Goal: Task Accomplishment & Management: Use online tool/utility

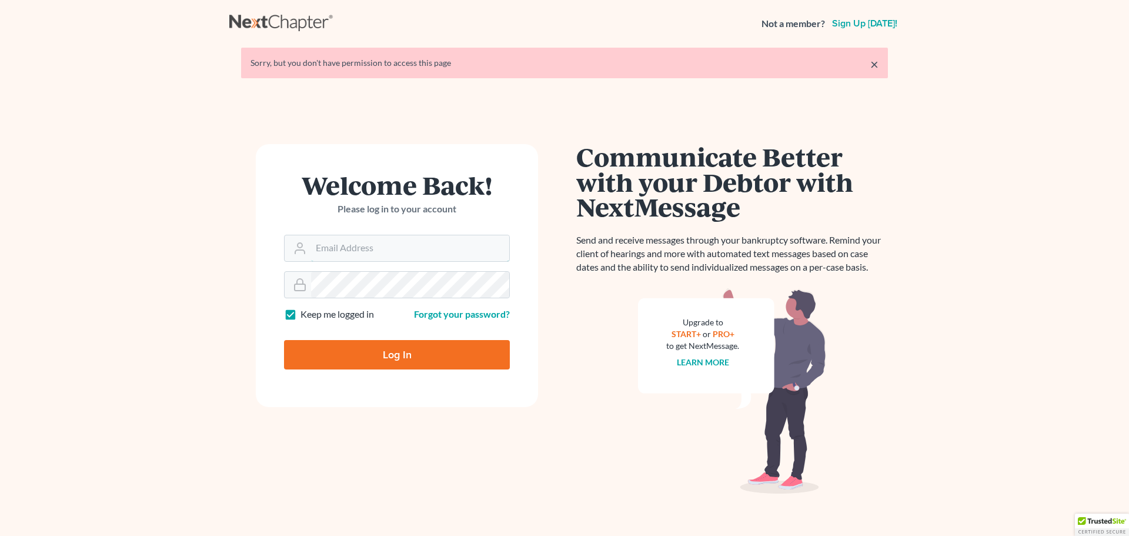
type input "[EMAIL_ADDRESS][DOMAIN_NAME]"
click at [353, 361] on input "Log In" at bounding box center [397, 354] width 226 height 29
type input "Thinking..."
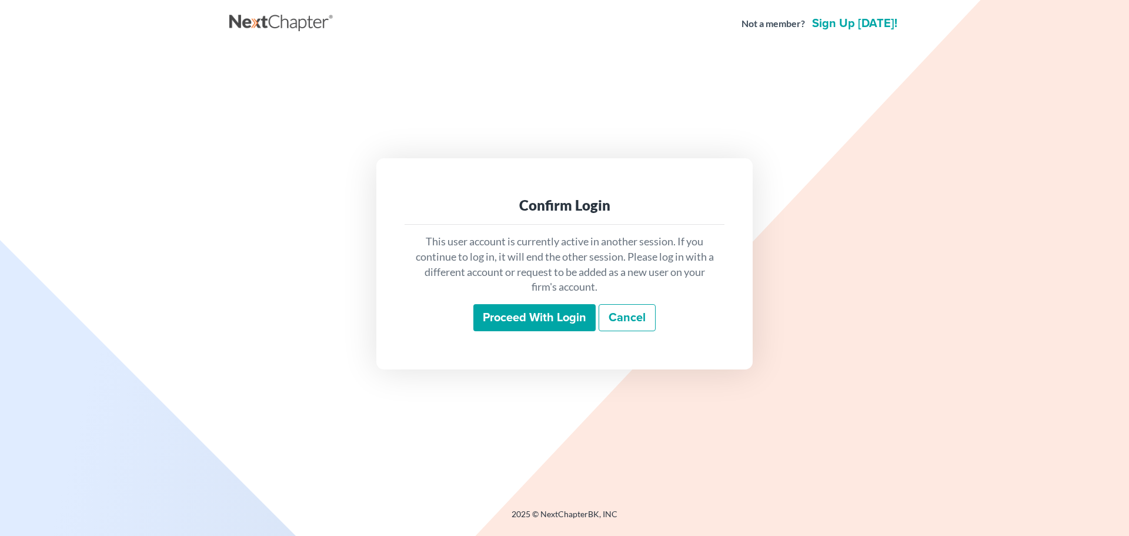
click at [532, 316] on input "Proceed with login" at bounding box center [534, 317] width 122 height 27
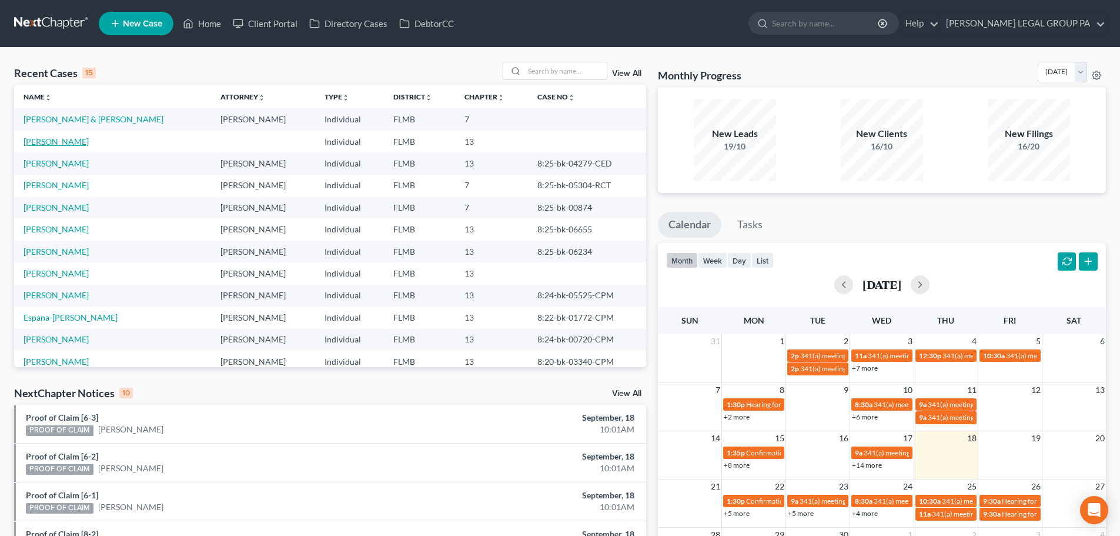
click at [60, 140] on link "[PERSON_NAME]" at bounding box center [56, 141] width 65 height 10
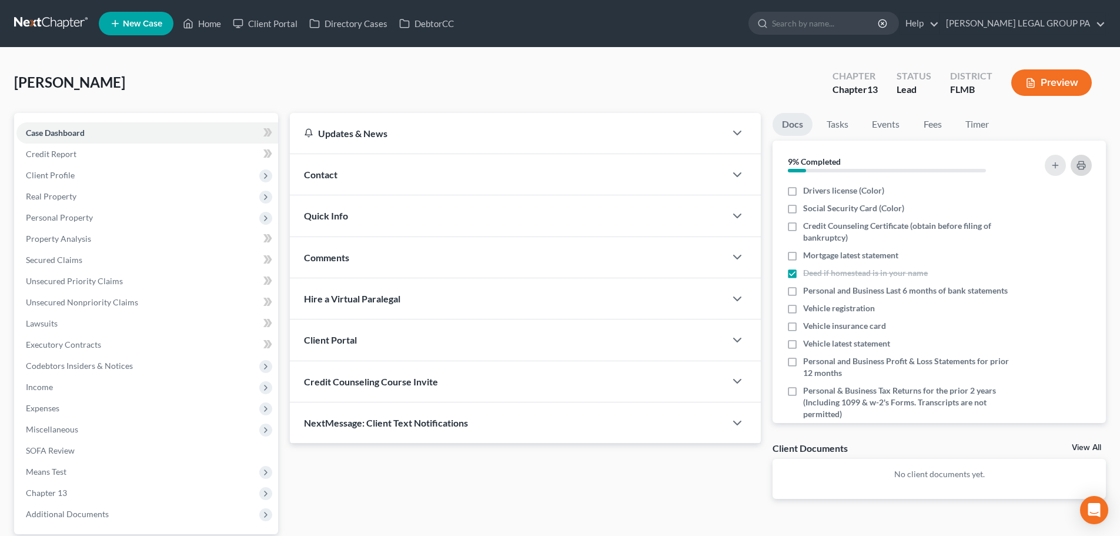
click at [1079, 165] on icon "button" at bounding box center [1081, 165] width 9 height 9
